Goal: Find specific page/section: Find specific page/section

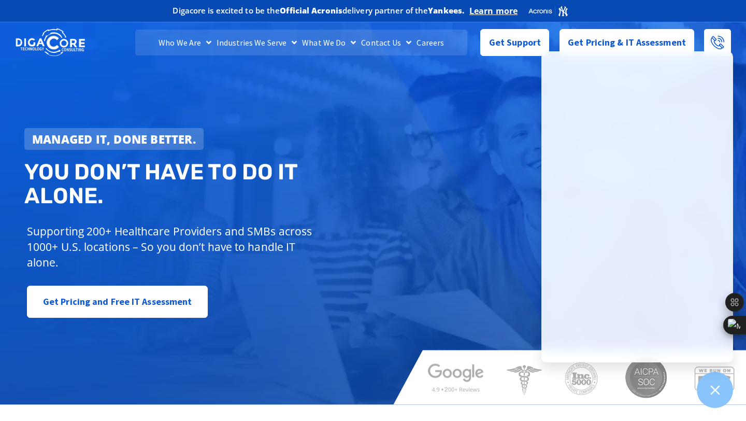
click at [490, 124] on div "Managed IT, done better. You don’t have to do IT alone. Supporting 200+ Healthc…" at bounding box center [373, 210] width 746 height 387
click at [426, 41] on link "Careers" at bounding box center [430, 43] width 33 height 26
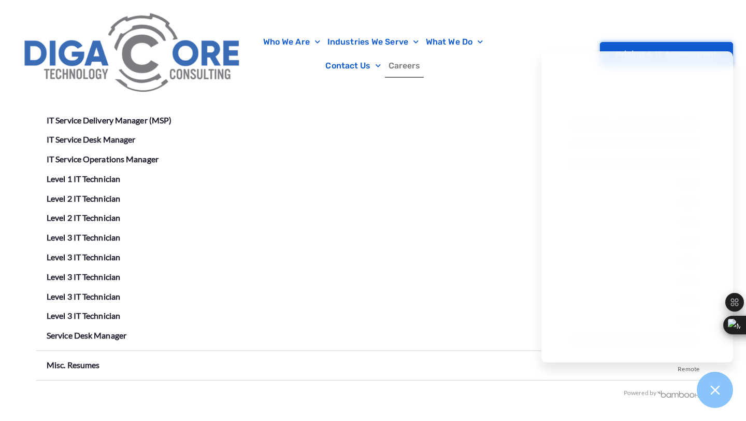
scroll to position [1936, 0]
click at [71, 234] on link "Level 3 IT Technician" at bounding box center [84, 238] width 74 height 10
